Goal: Task Accomplishment & Management: Complete application form

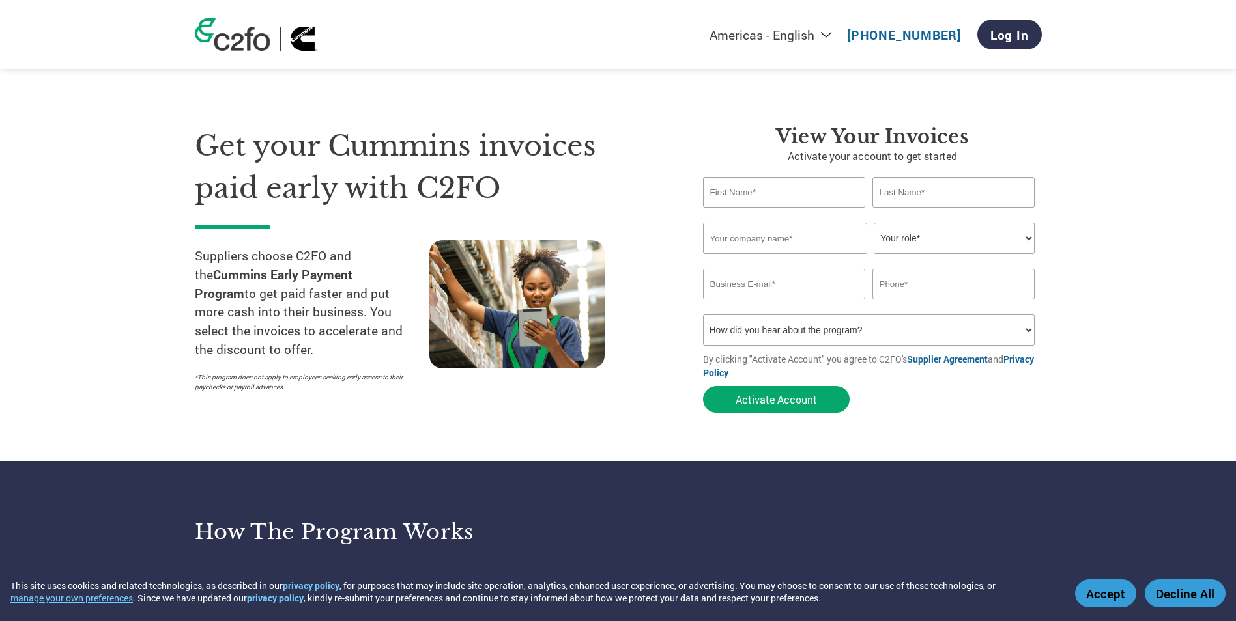
click at [941, 335] on select "How did you hear about the program? Received a letter Email Social Media Online…" at bounding box center [869, 330] width 332 height 31
select select "Email"
click at [703, 315] on select "How did you hear about the program? Received a letter Email Social Media Online…" at bounding box center [869, 330] width 332 height 31
click at [821, 193] on input "text" at bounding box center [784, 192] width 163 height 31
type input "[PERSON_NAME]"
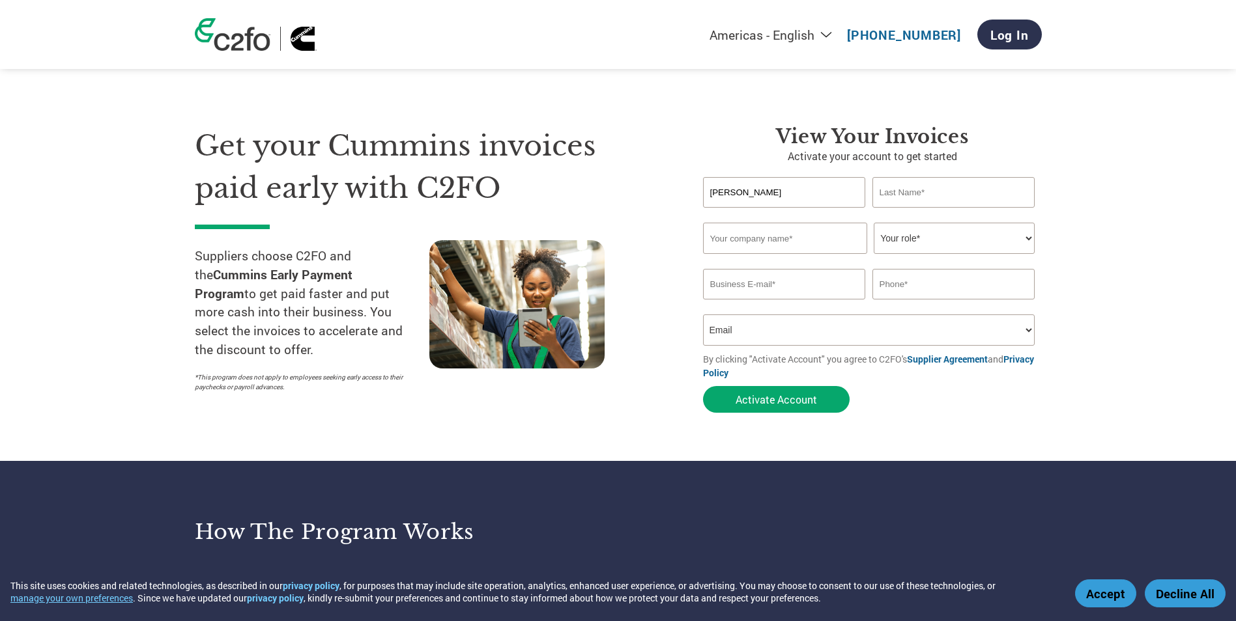
type input "Pylkas"
type input "[PERSON_NAME][EMAIL_ADDRESS][PERSON_NAME][DOMAIN_NAME]"
type input "2623476599"
click at [805, 239] on input "text" at bounding box center [785, 238] width 164 height 31
type input "Insight IH Consulting"
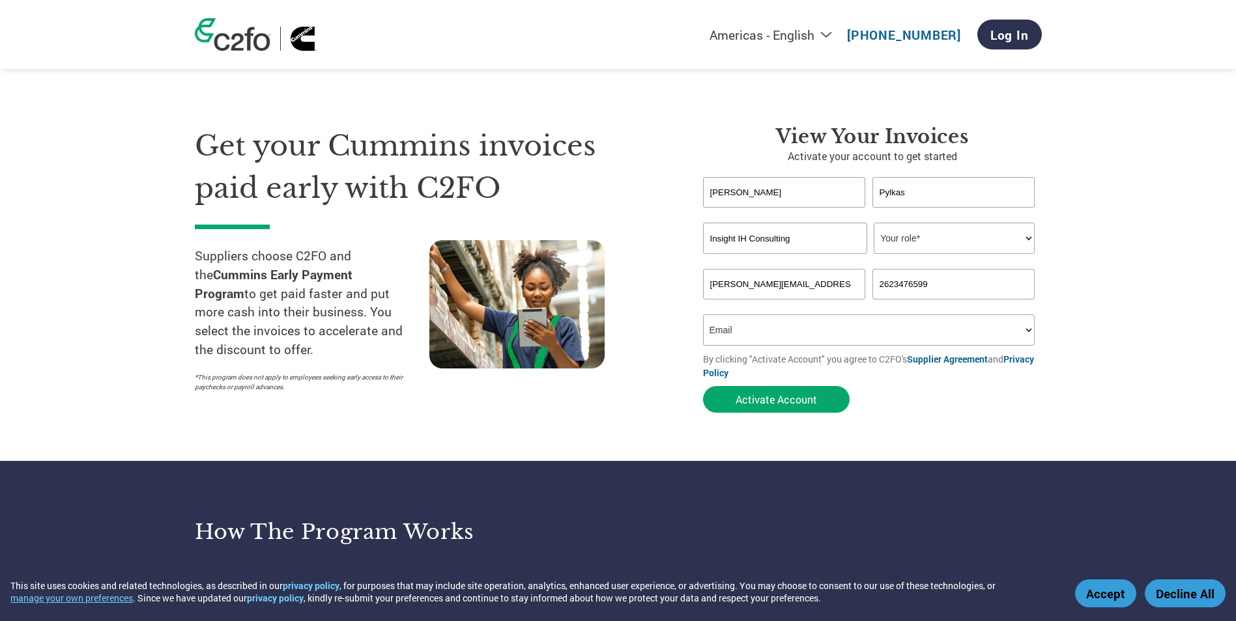
click at [932, 242] on select "Your role* CFO Controller Credit Manager Finance Director Treasurer CEO Preside…" at bounding box center [954, 238] width 161 height 31
select select "OWNER_FOUNDER"
click at [874, 223] on select "Your role* CFO Controller Credit Manager Finance Director Treasurer CEO Preside…" at bounding box center [954, 238] width 161 height 31
click at [808, 288] on input "[PERSON_NAME][EMAIL_ADDRESS][PERSON_NAME][DOMAIN_NAME]" at bounding box center [784, 284] width 163 height 31
click at [997, 330] on select "How did you hear about the program? Received a letter Email Social Media Online…" at bounding box center [869, 330] width 332 height 31
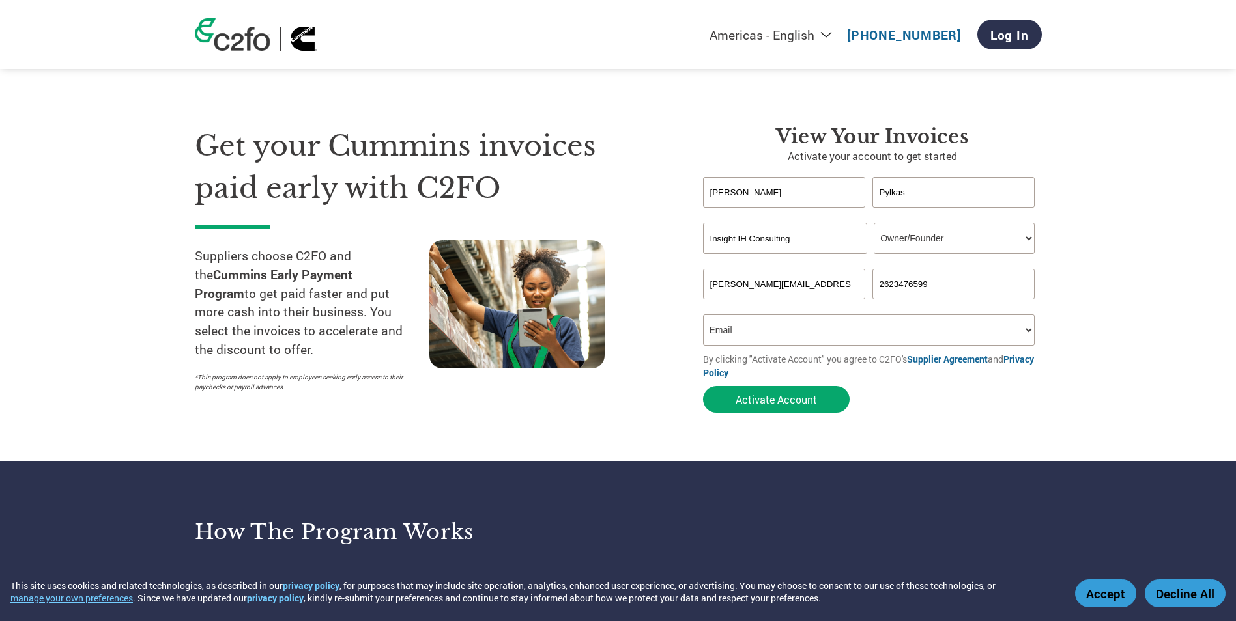
click at [703, 315] on select "How did you hear about the program? Received a letter Email Social Media Online…" at bounding box center [869, 330] width 332 height 31
